Goal: Information Seeking & Learning: Learn about a topic

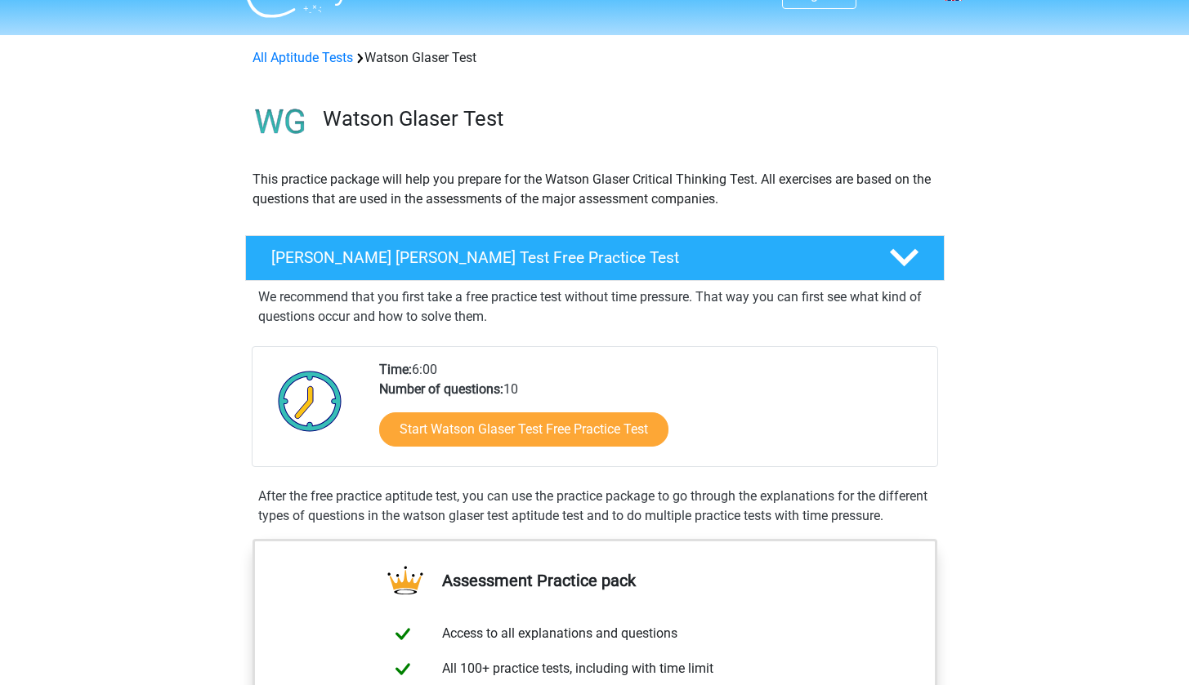
scroll to position [127, 0]
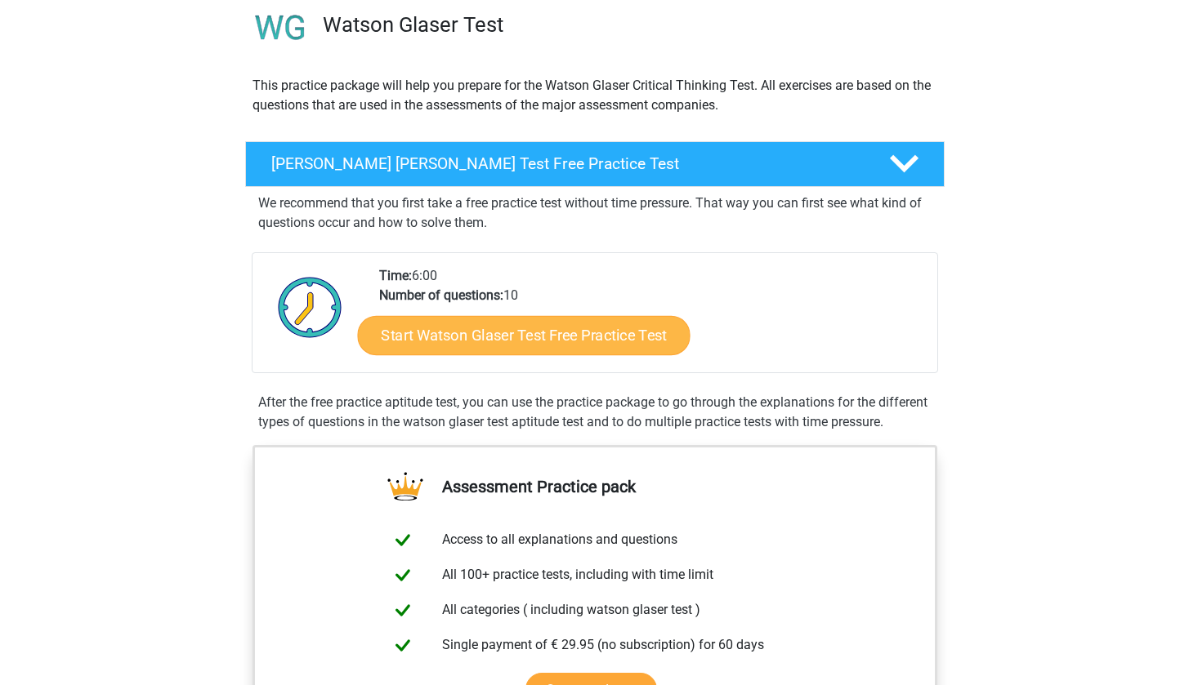
click at [555, 341] on link "Start Watson Glaser Test Free Practice Test" at bounding box center [523, 335] width 332 height 39
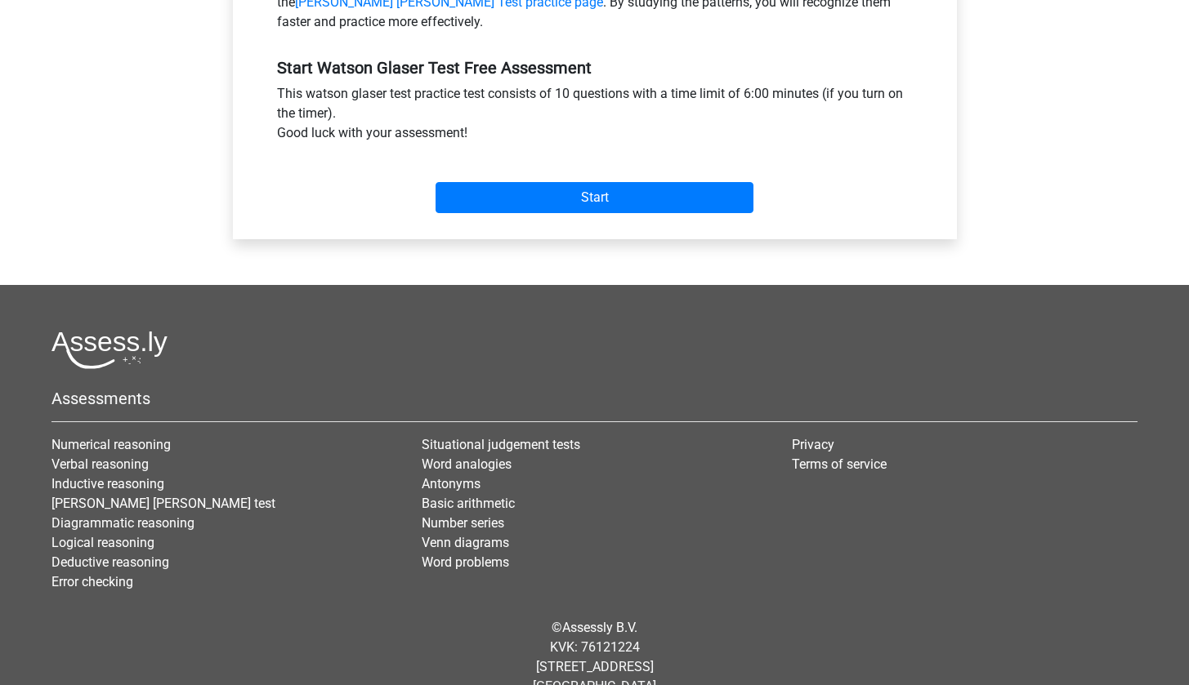
scroll to position [251, 0]
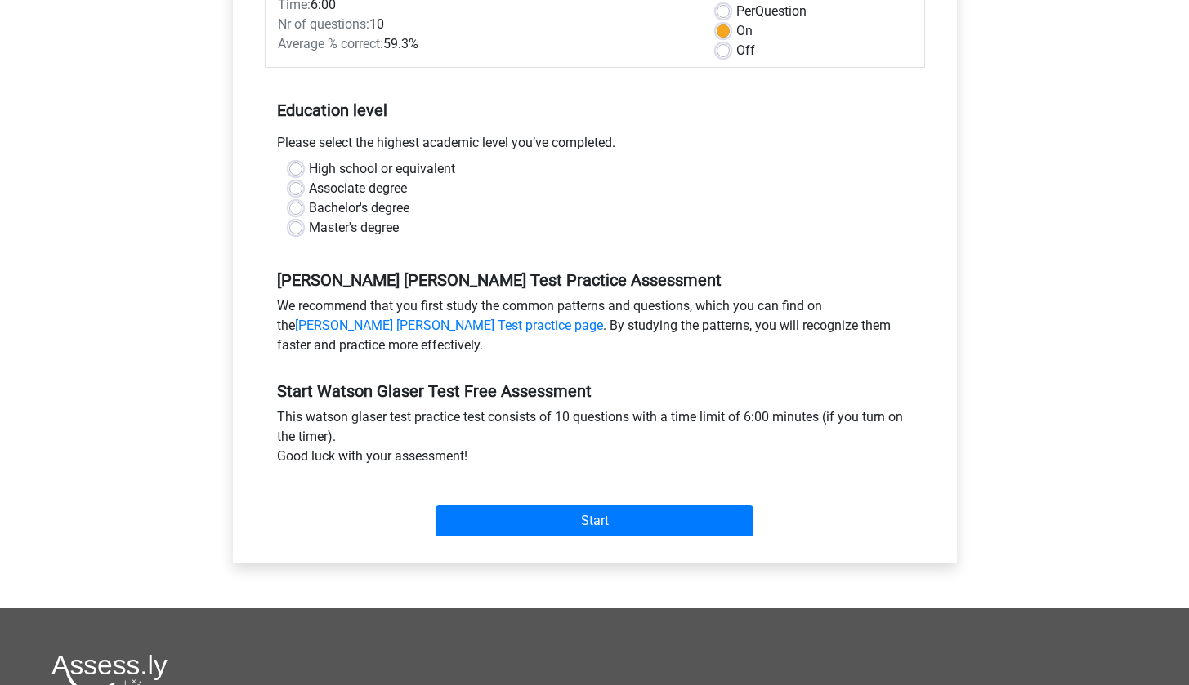
click at [330, 208] on label "Bachelor's degree" at bounding box center [359, 208] width 100 height 20
click at [302, 208] on input "Bachelor's degree" at bounding box center [295, 206] width 13 height 16
radio input "true"
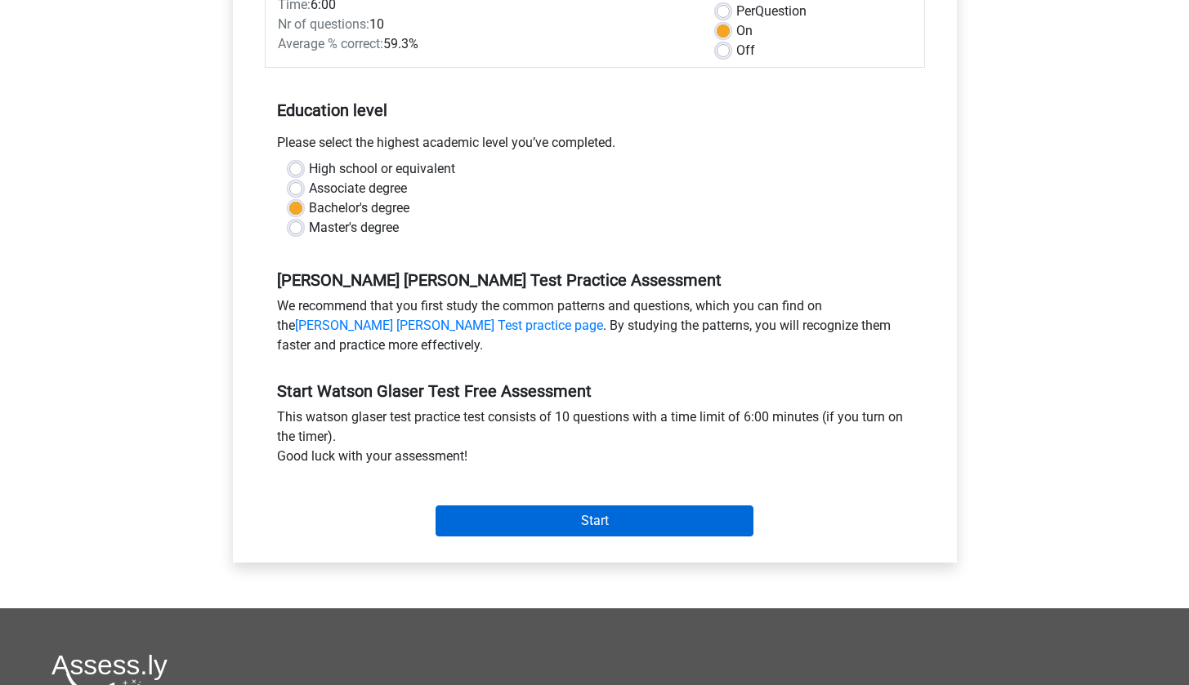
click at [613, 524] on input "Start" at bounding box center [594, 521] width 318 height 31
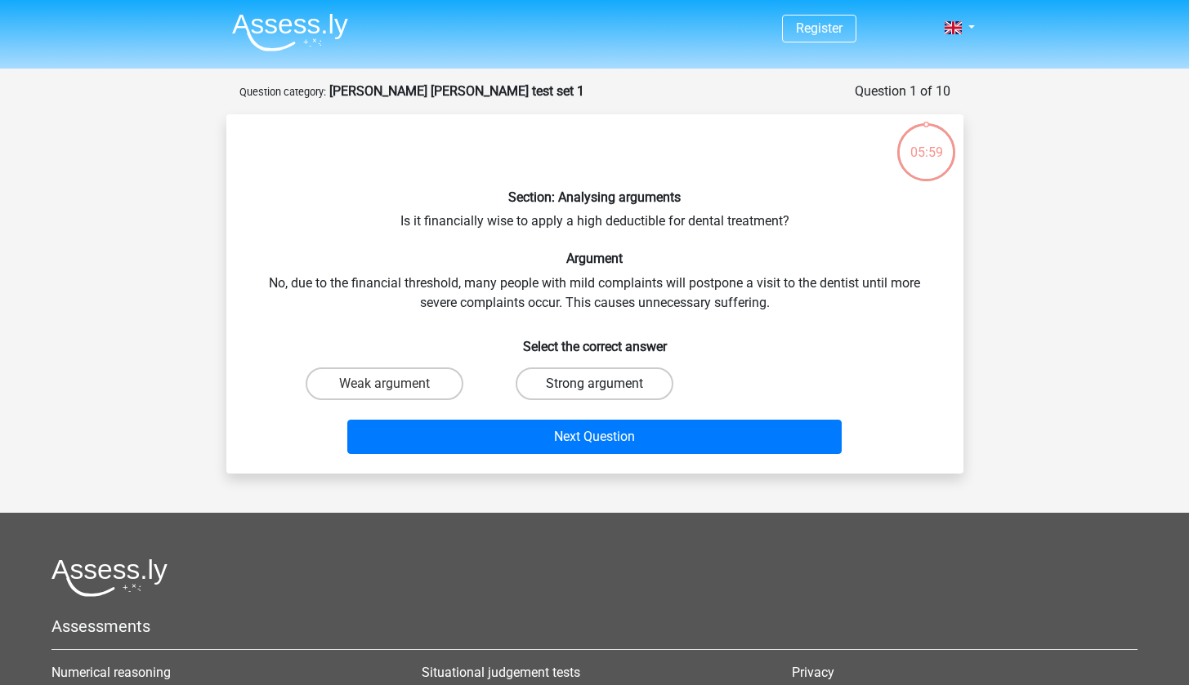
click at [607, 393] on label "Strong argument" at bounding box center [594, 384] width 158 height 33
click at [604, 393] on input "Strong argument" at bounding box center [599, 389] width 11 height 11
radio input "true"
